Goal: Browse casually: Explore the website without a specific task or goal

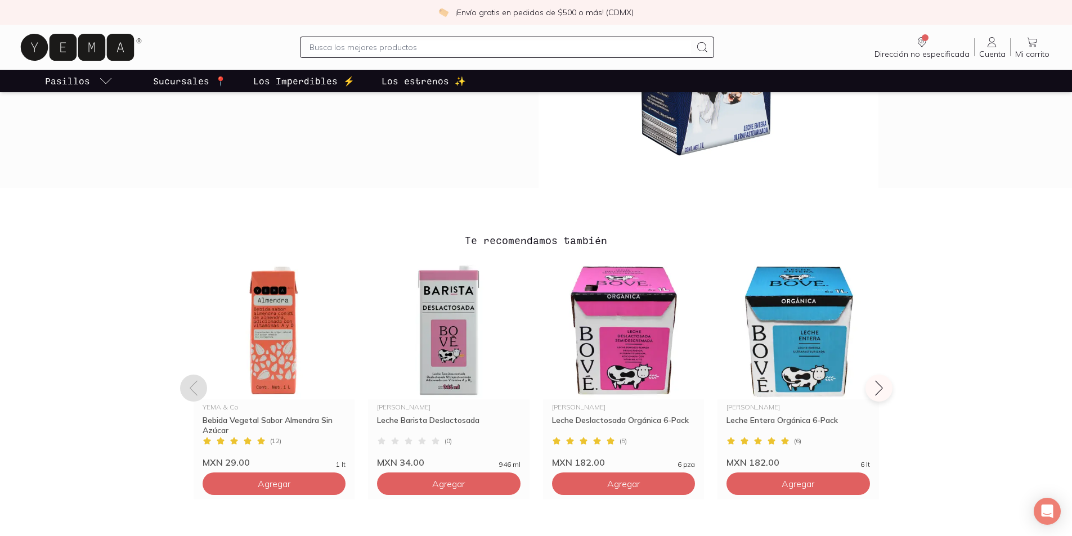
scroll to position [788, 0]
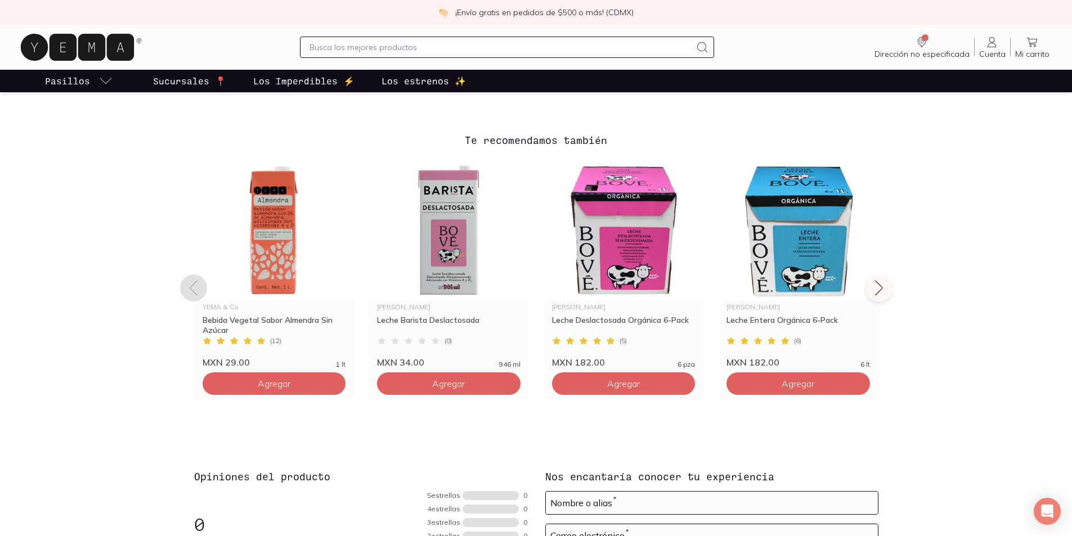
click at [198, 277] on button at bounding box center [193, 288] width 27 height 27
click at [894, 295] on div "Te recomendamos también YEMA & Co Bebida Vegetal Sabor Almendra Sin Azúcar ( 12…" at bounding box center [536, 281] width 720 height 296
click at [891, 293] on button at bounding box center [881, 288] width 27 height 27
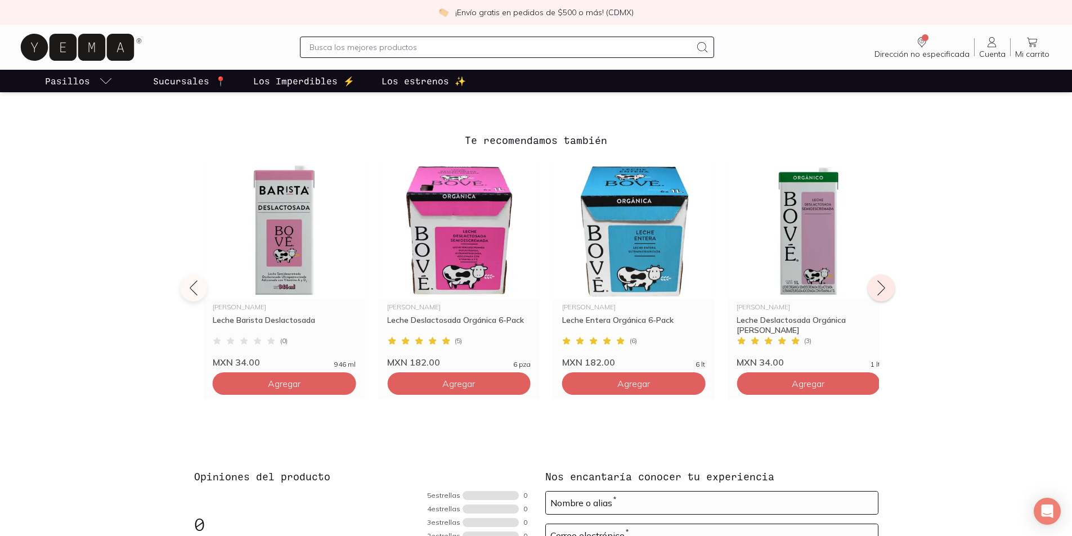
click at [889, 291] on icon at bounding box center [881, 288] width 18 height 18
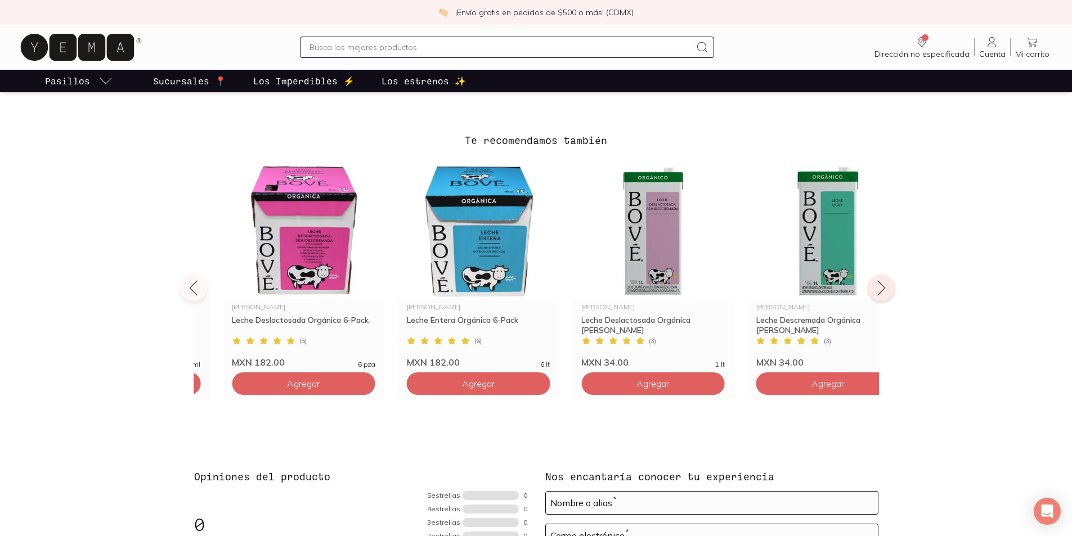
click at [889, 291] on icon at bounding box center [881, 288] width 18 height 18
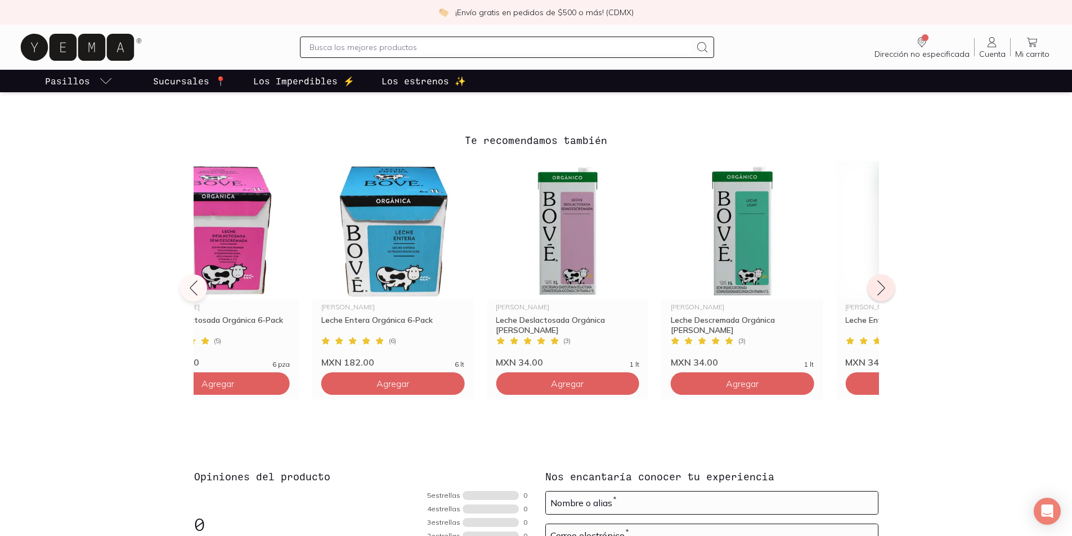
click at [889, 291] on icon at bounding box center [881, 288] width 18 height 18
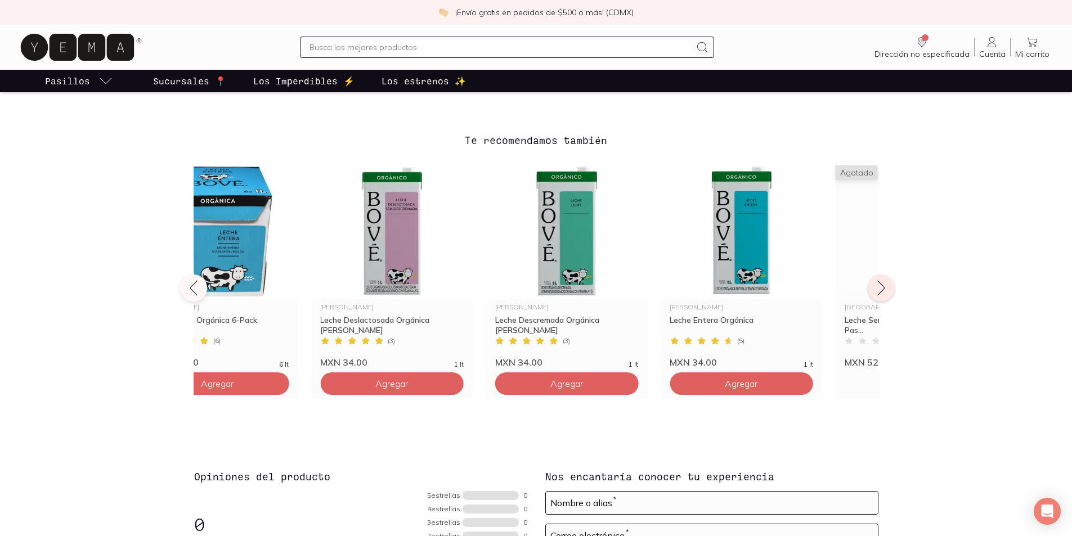
click at [889, 291] on icon at bounding box center [881, 288] width 18 height 18
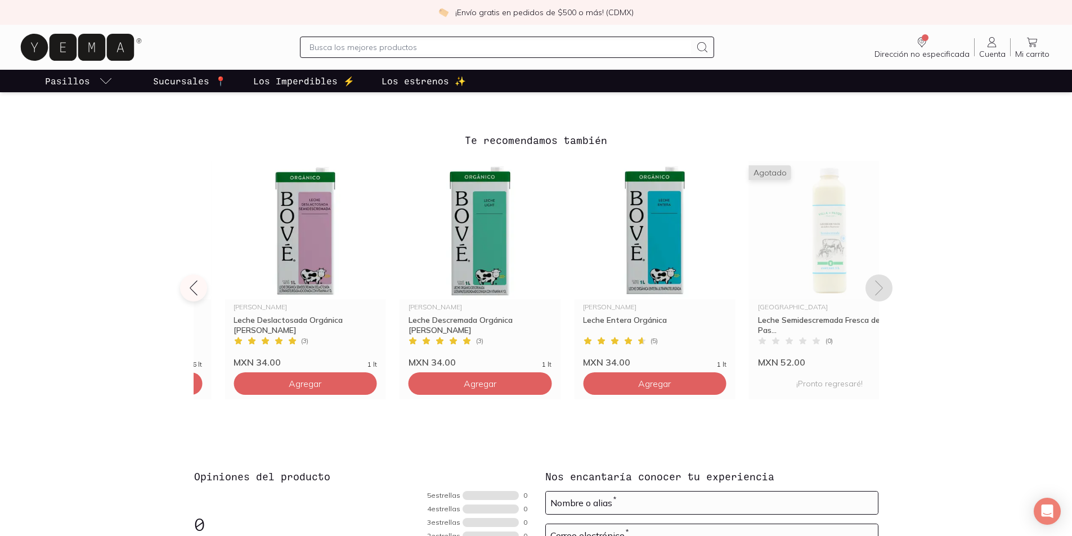
click at [889, 291] on button at bounding box center [878, 288] width 27 height 27
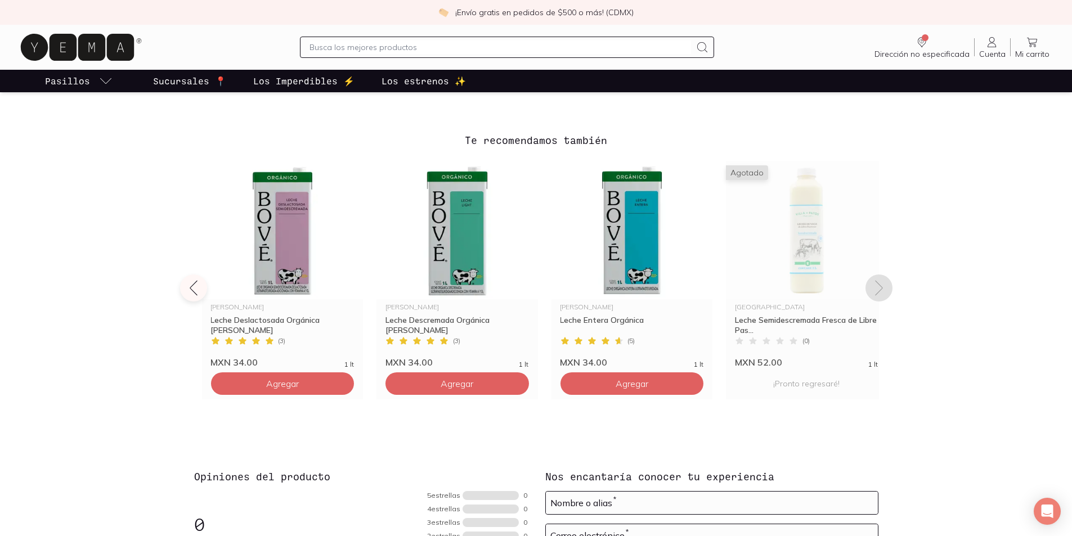
click at [889, 291] on button at bounding box center [878, 288] width 27 height 27
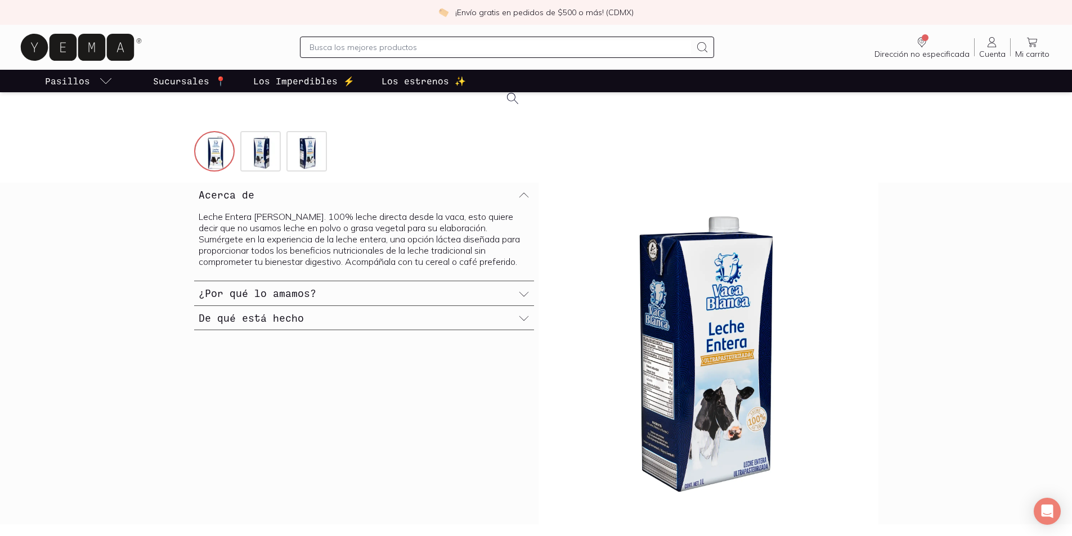
scroll to position [225, 0]
